Goal: Task Accomplishment & Management: Manage account settings

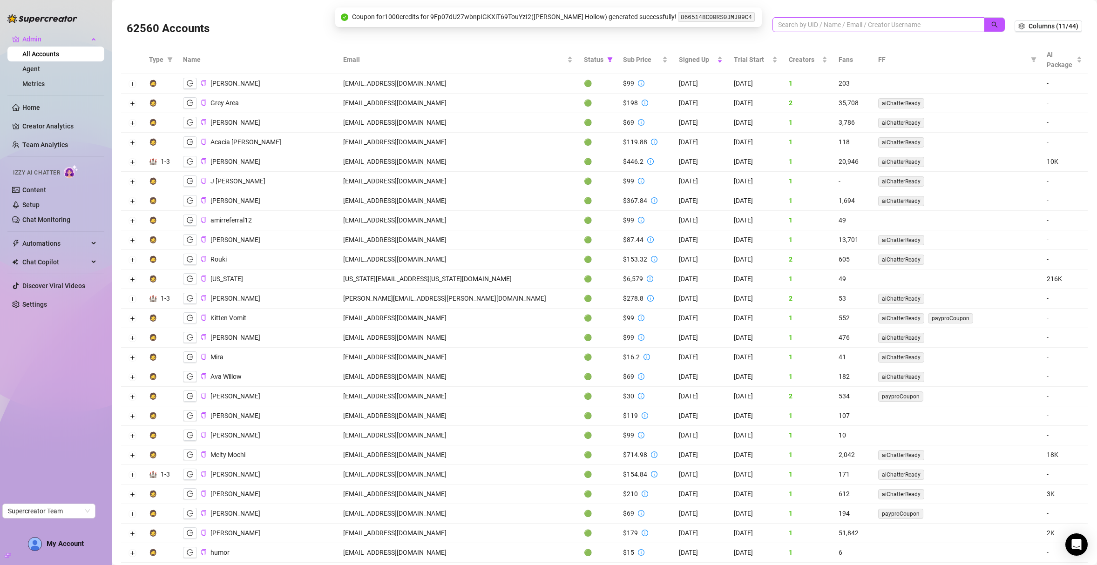
click at [782, 17] on span at bounding box center [878, 24] width 212 height 15
paste input "WZWMynXS3zf4gOKsHl9P8PxFLCa2"
type input "WZWMynXS3zf4gOKsHl9P8PxFLCa2"
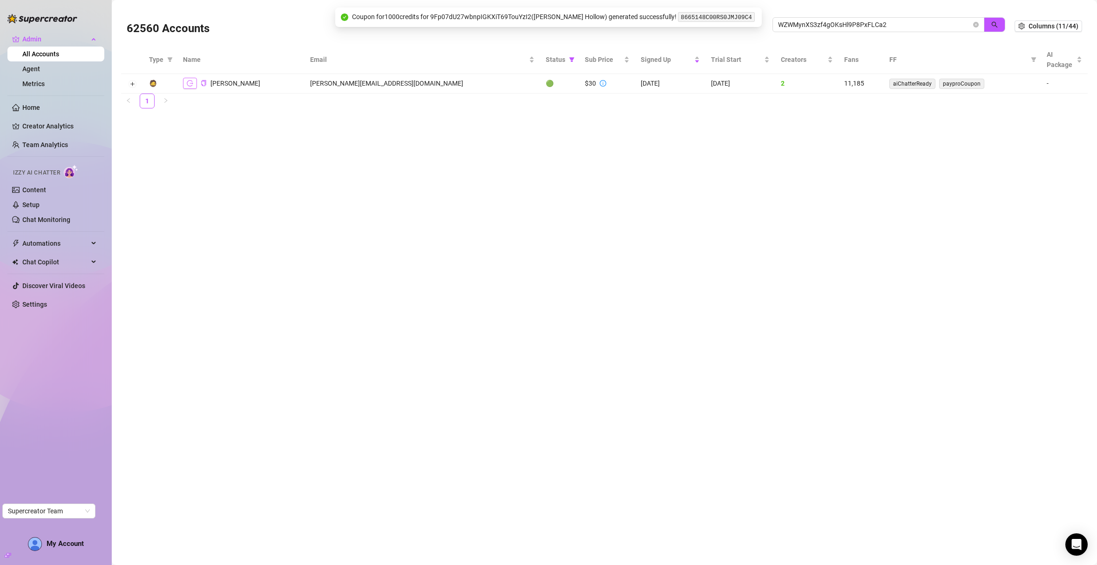
click at [187, 84] on icon "logout" at bounding box center [190, 83] width 7 height 7
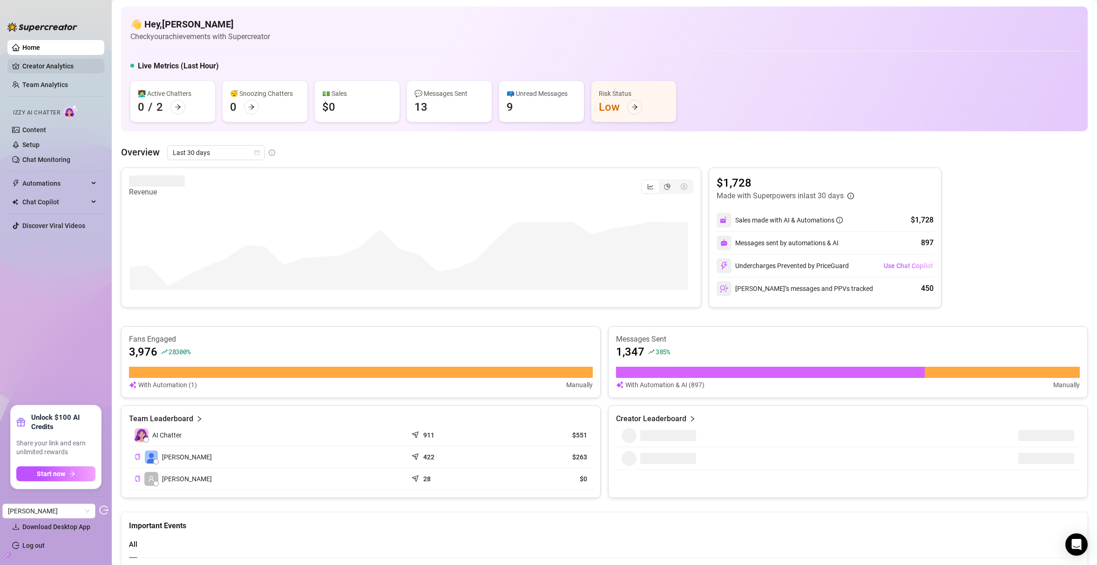
click at [50, 66] on link "Creator Analytics" at bounding box center [59, 66] width 74 height 15
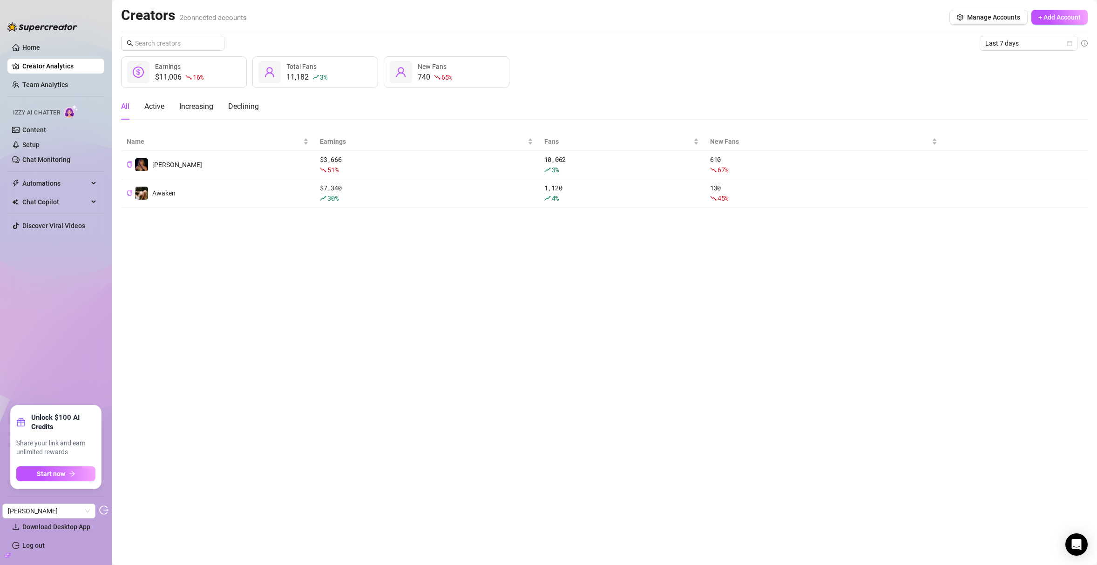
click at [6, 556] on icon "build" at bounding box center [6, 554] width 3 height 3
click at [47, 507] on link "Settings" at bounding box center [34, 508] width 25 height 7
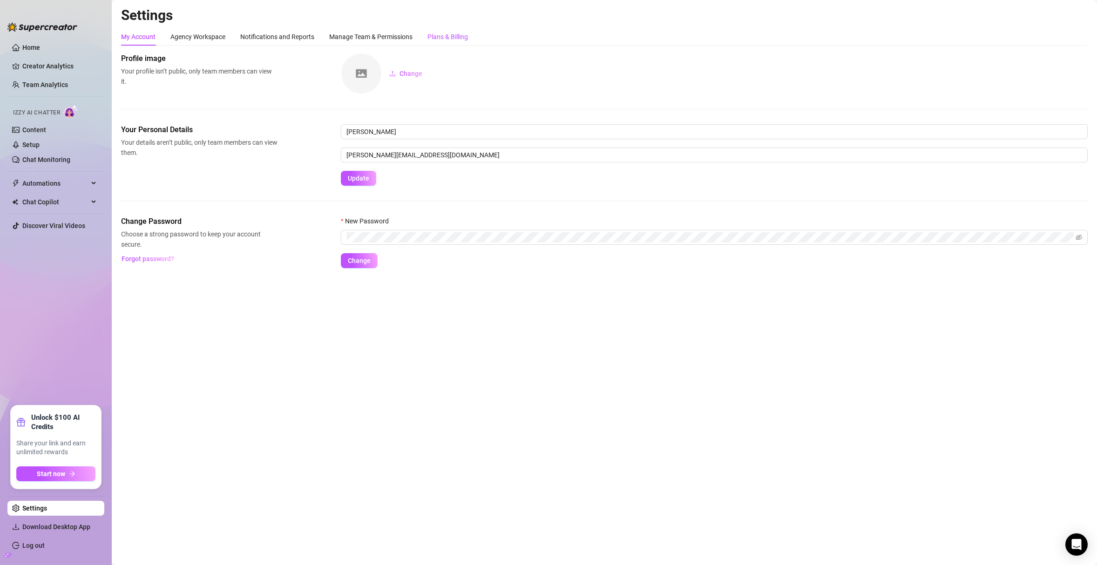
click at [446, 37] on div "Plans & Billing" at bounding box center [447, 37] width 40 height 10
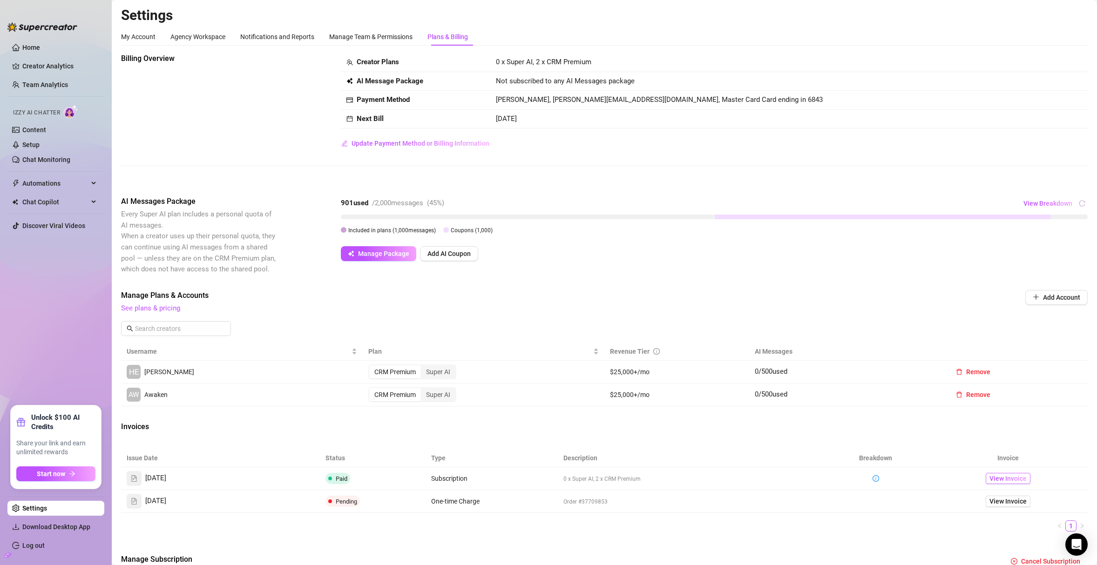
click at [1006, 477] on span "View Invoice" at bounding box center [1007, 478] width 37 height 10
